Goal: Navigation & Orientation: Find specific page/section

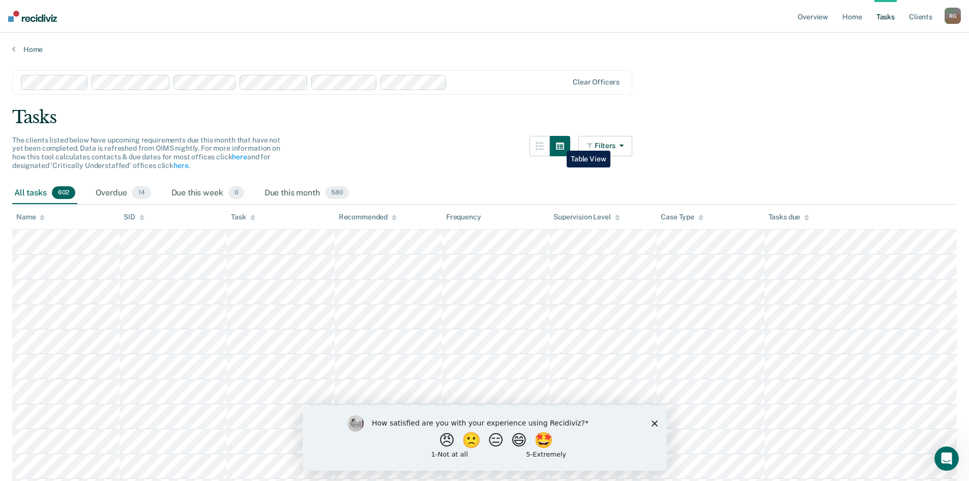
click at [559, 143] on button "button" at bounding box center [560, 146] width 20 height 20
click at [562, 145] on icon "button" at bounding box center [560, 146] width 8 height 8
click at [926, 16] on link "Client s" at bounding box center [920, 16] width 27 height 33
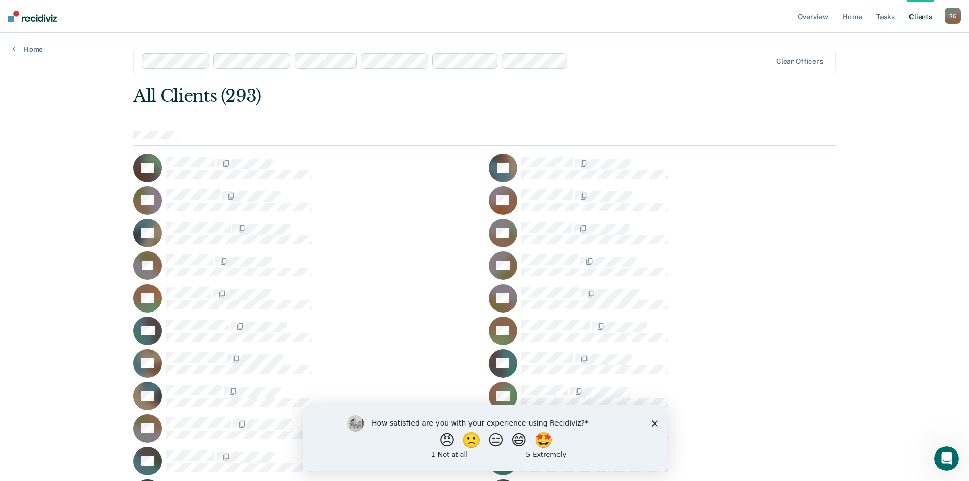
click at [21, 17] on img at bounding box center [32, 16] width 49 height 11
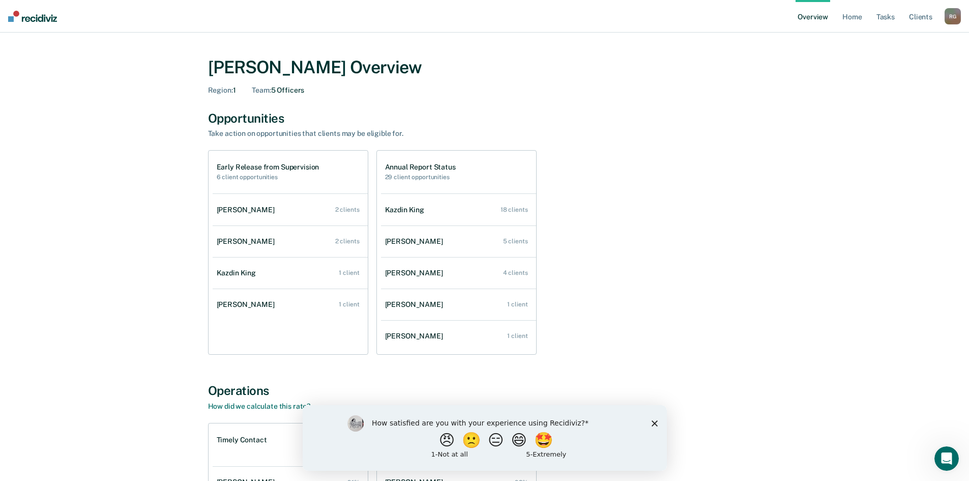
click at [663, 424] on div "How satisfied are you with your experience using Recidiviz? 😠 🙁 😑 😄 🤩 1 - Not a…" at bounding box center [484, 437] width 364 height 66
click at [655, 422] on icon "Close survey" at bounding box center [654, 422] width 6 height 6
